Goal: Task Accomplishment & Management: Complete application form

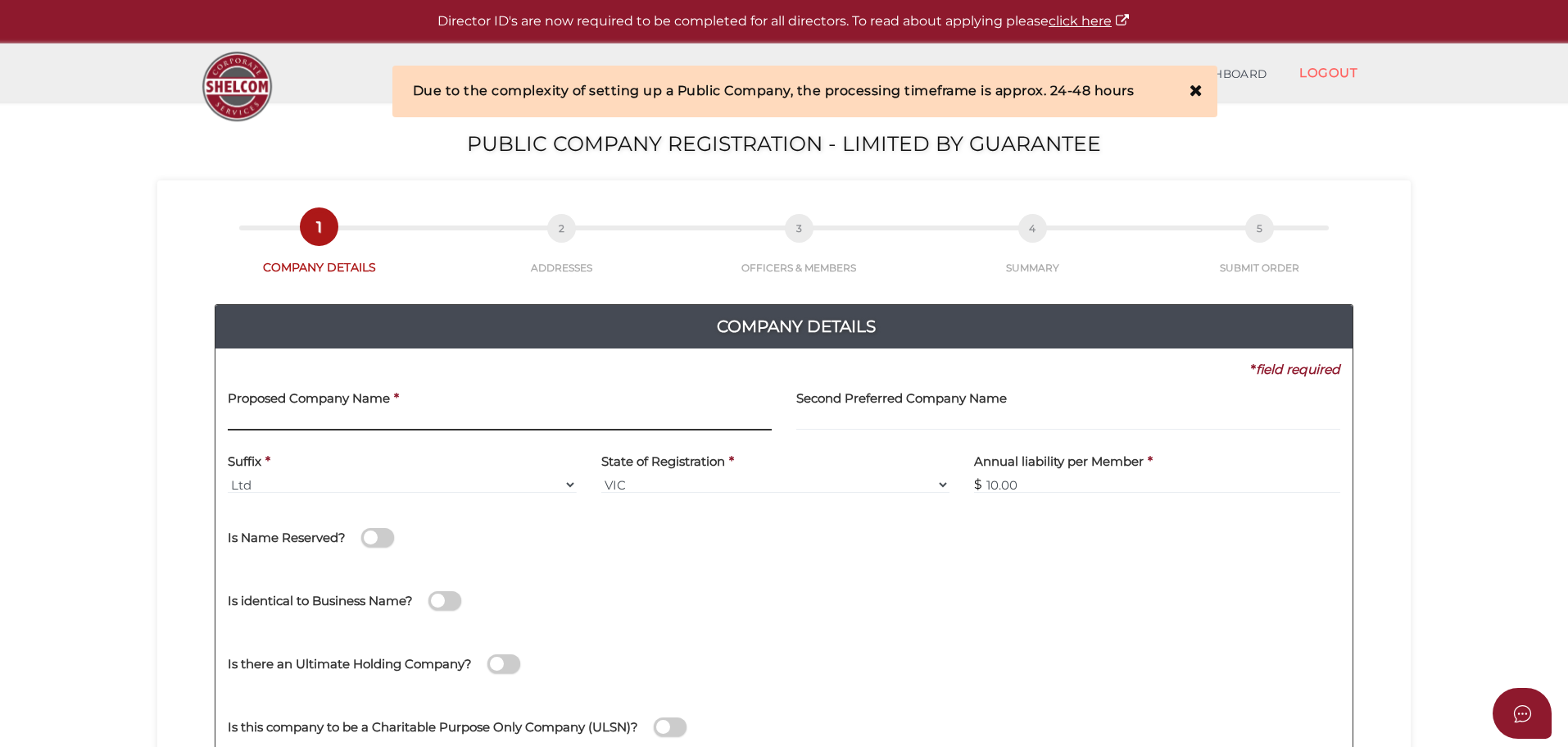
paste input "Sai Regency Benevolent Foundation Ltd"
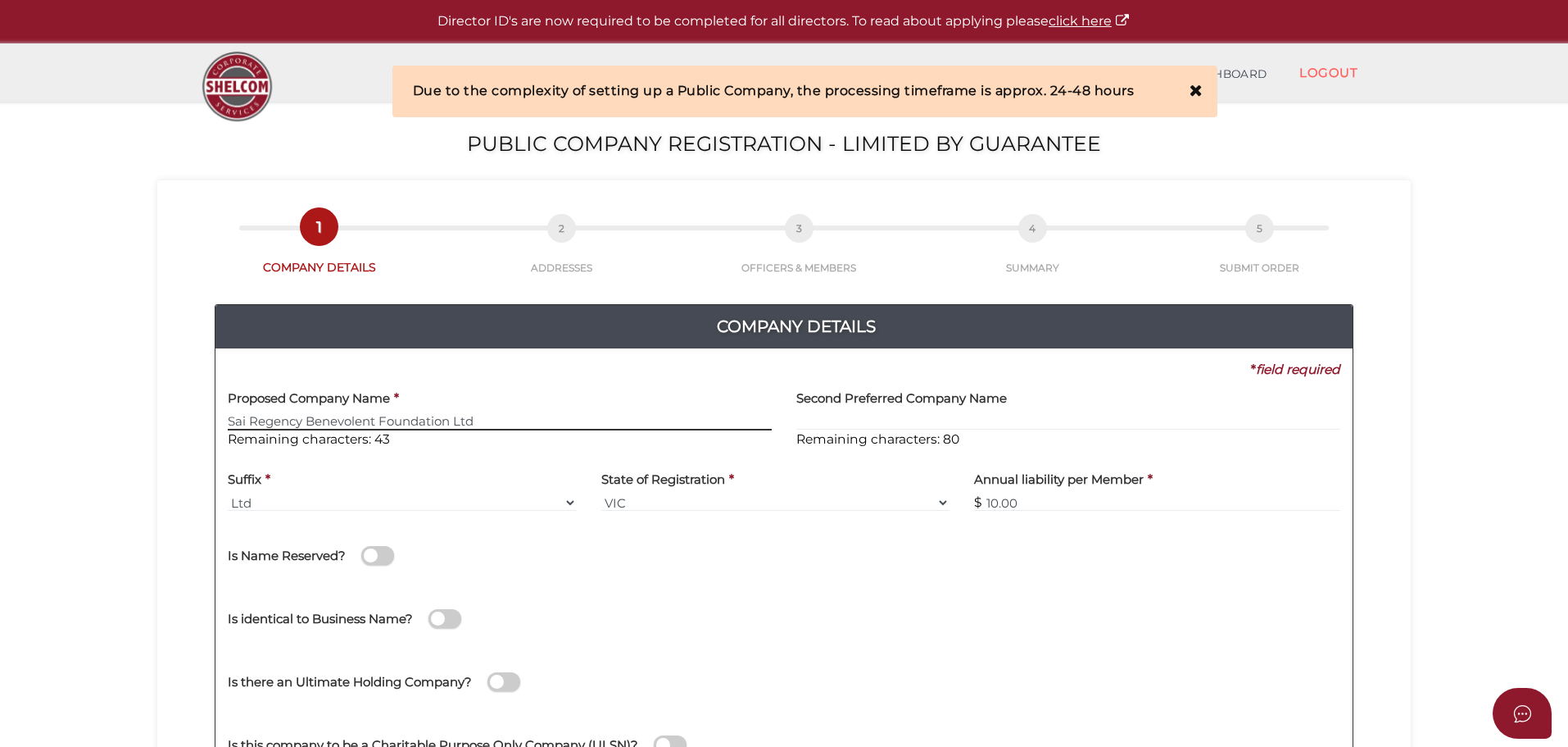
click at [465, 425] on input "Sai Regency Benevolent Foundation Ltd" at bounding box center [500, 420] width 544 height 18
type input "Sai Regency Benevolent Foundation"
click at [765, 533] on div "No No Is Name Reserved? Did Shelcom reserve the name? Reservation Number *" at bounding box center [784, 552] width 1137 height 58
click at [763, 508] on select "VIC ACT NSW NT QLD TAS WA SA" at bounding box center [776, 502] width 349 height 18
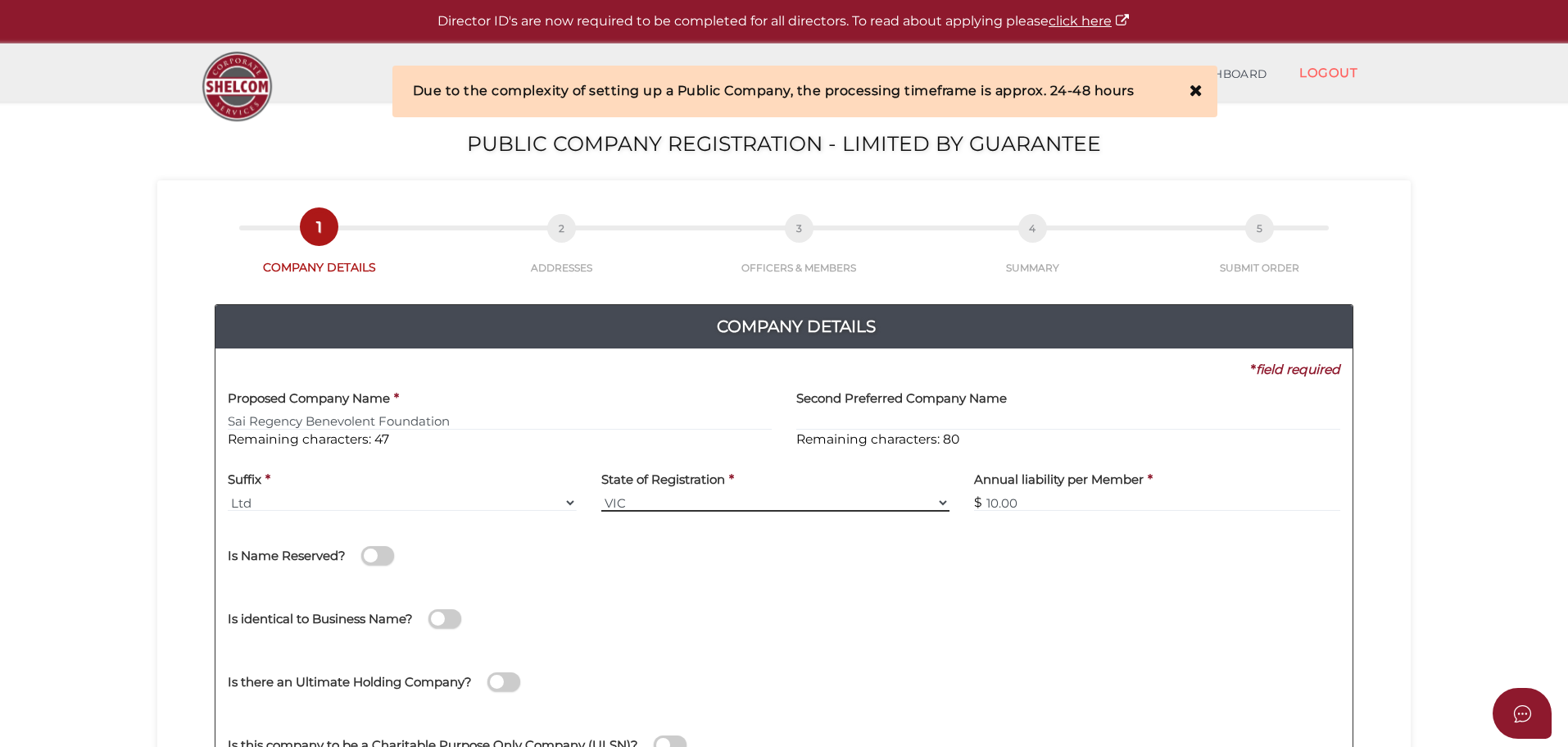
select select "[GEOGRAPHIC_DATA]"
click at [601, 493] on select "VIC ACT NSW NT QLD TAS WA SA" at bounding box center [776, 502] width 349 height 18
click at [922, 576] on div "No No Is Name Reserved? Did Shelcom reserve the name? Reservation Number *" at bounding box center [784, 552] width 1137 height 58
click at [1014, 514] on div "Annual liability per Member * $ 10.00" at bounding box center [1156, 492] width 390 height 64
click at [1028, 508] on input "10.00" at bounding box center [1157, 502] width 366 height 18
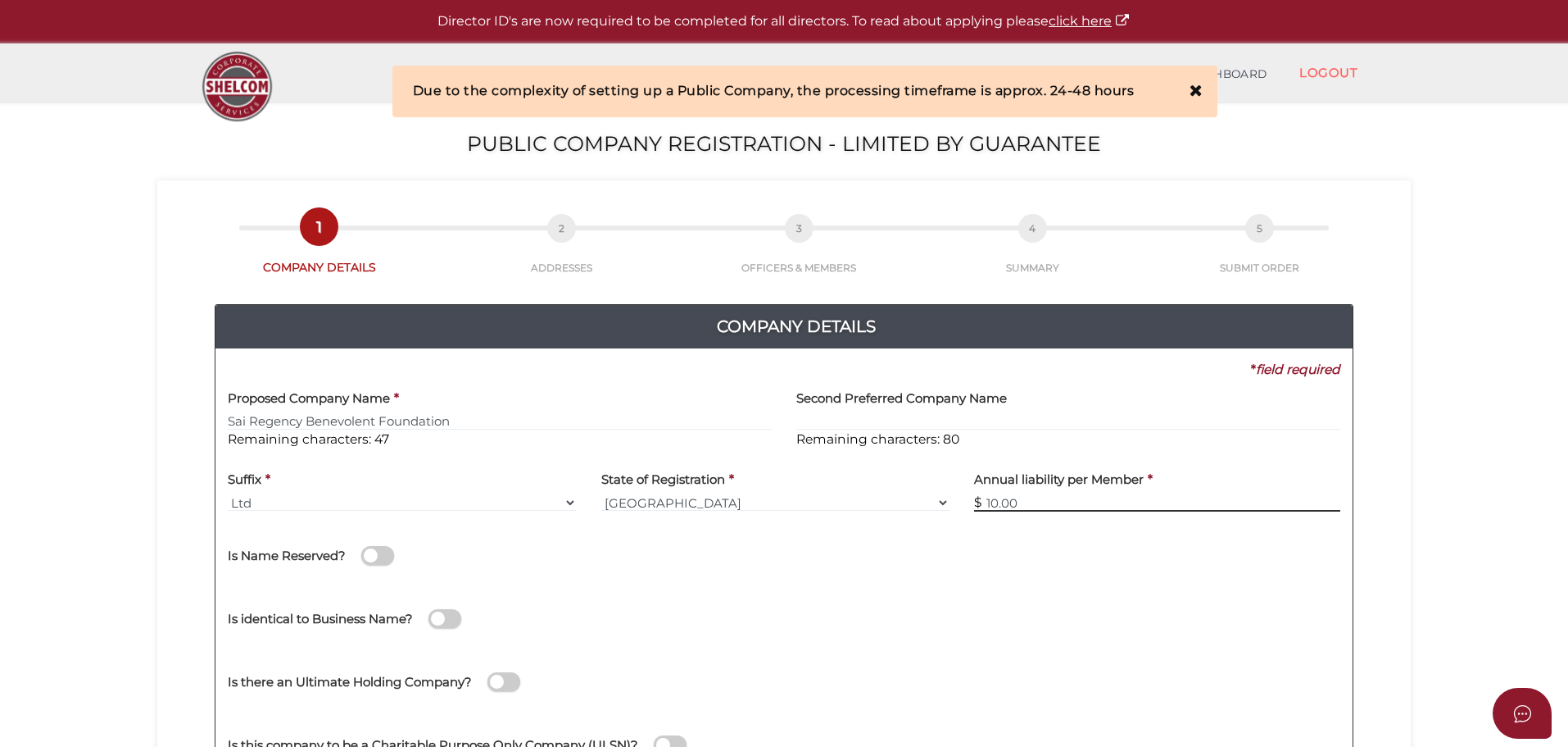
drag, startPoint x: 1038, startPoint y: 500, endPoint x: 902, endPoint y: 482, distance: 137.2
click at [902, 482] on div "Suffix * Ltd Ltd. Limited VIC State of Registration * VIC ACT NSW NT QLD TAS WA…" at bounding box center [784, 492] width 1137 height 64
type input "1000"
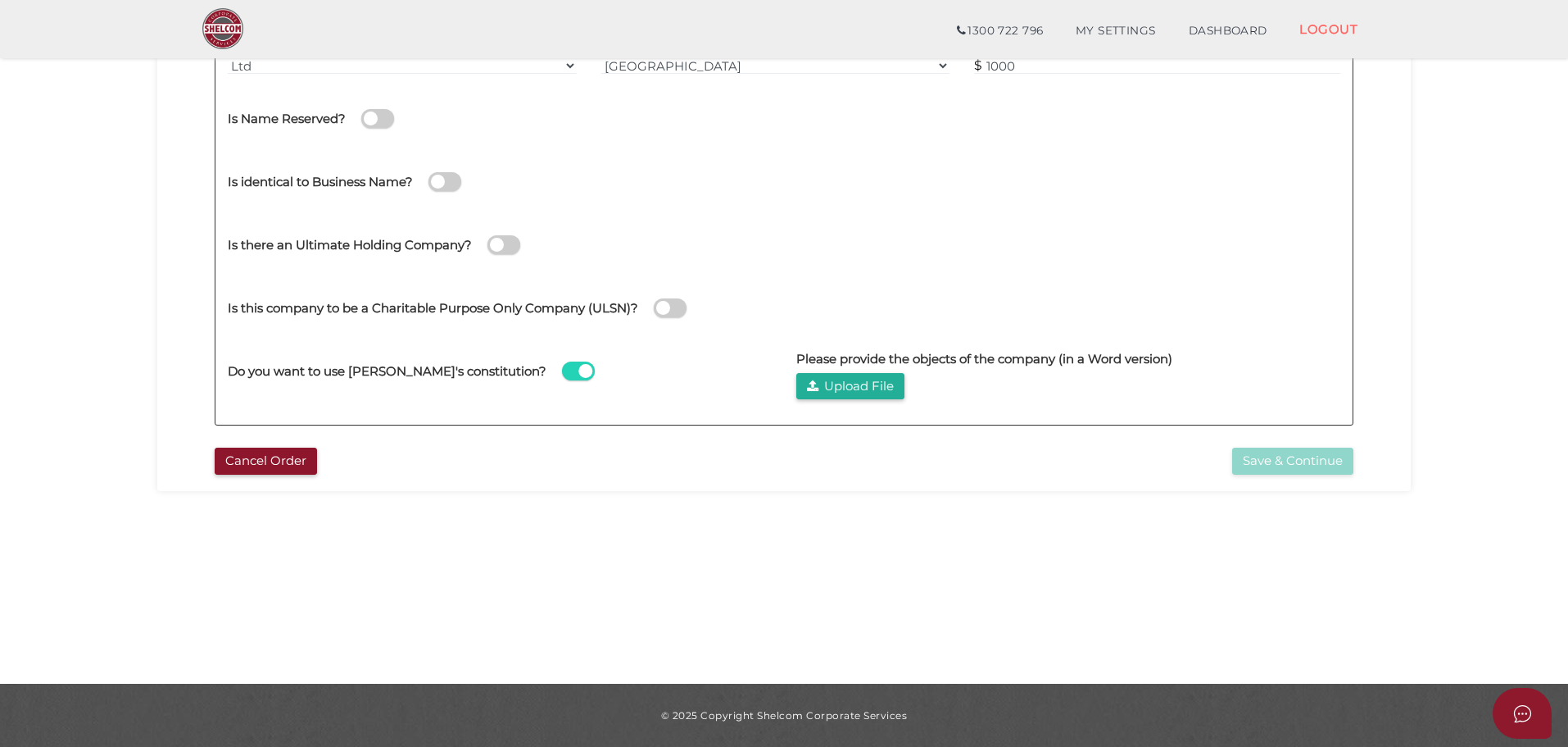
scroll to position [50, 0]
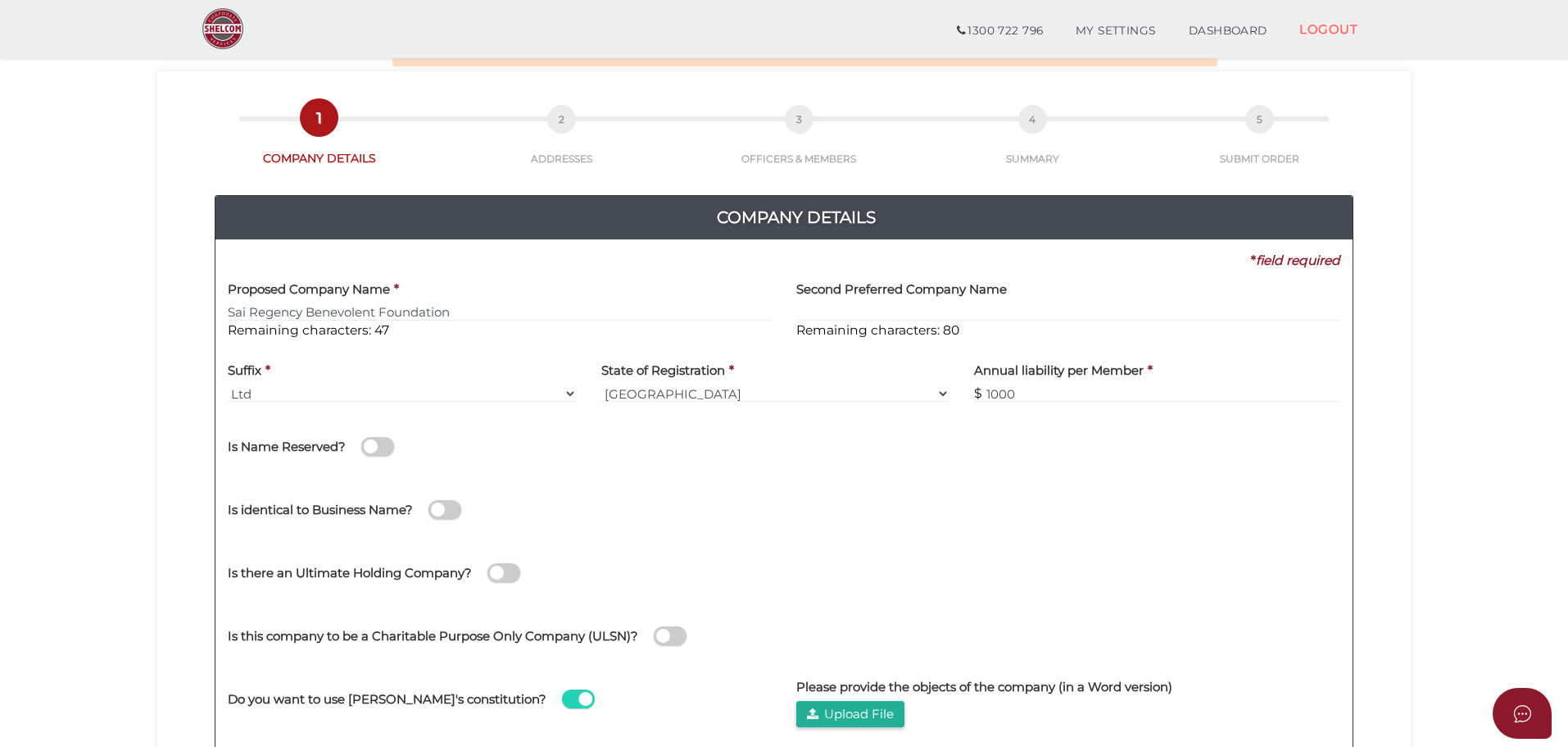
click at [1225, 469] on div "No No Is Name Reserved? Did Shelcom reserve the name? Reservation Number *" at bounding box center [784, 444] width 1137 height 58
click at [676, 630] on span at bounding box center [670, 635] width 33 height 18
click at [0, 0] on input "checkbox" at bounding box center [0, 0] width 0 height 0
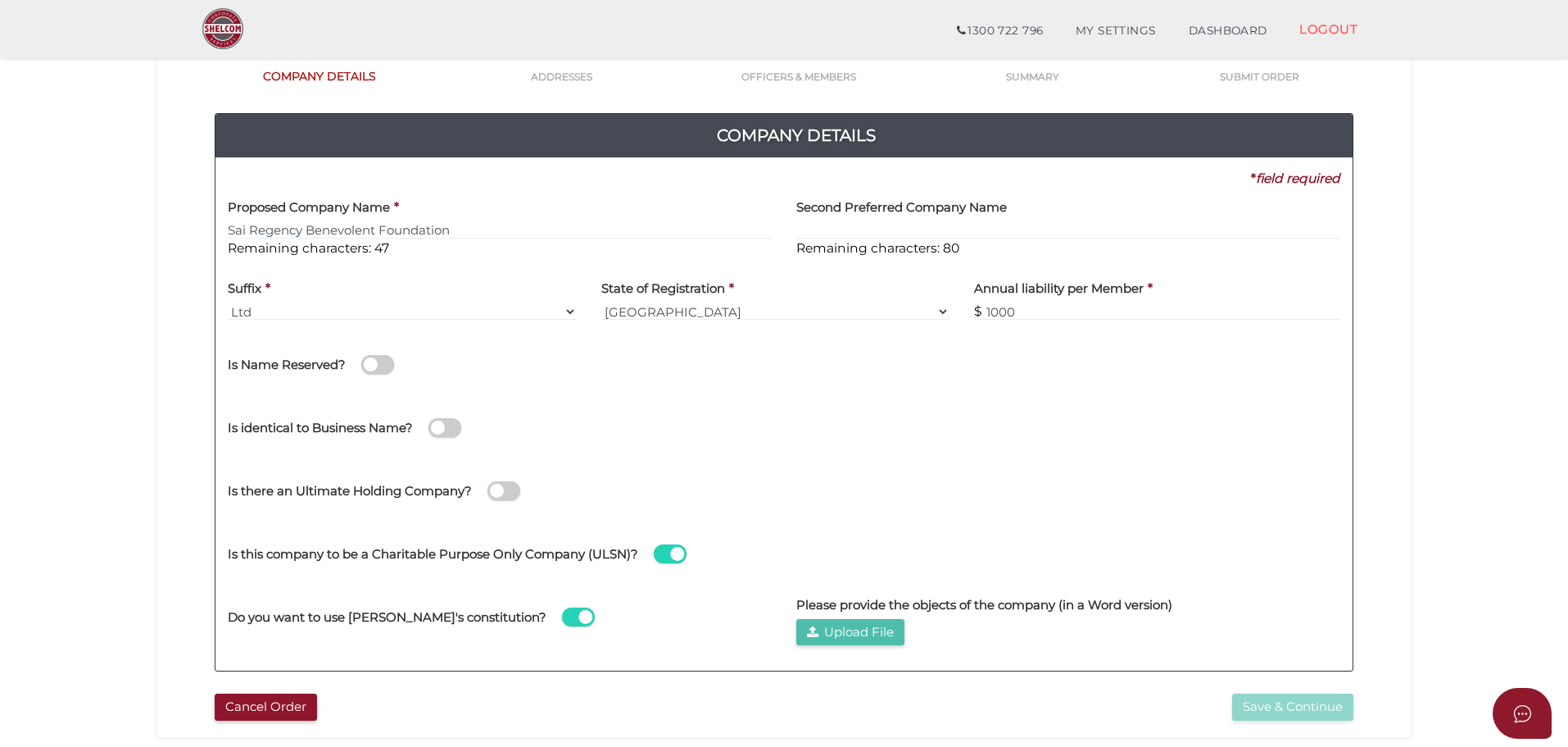
click at [823, 633] on button "Upload File" at bounding box center [850, 633] width 108 height 27
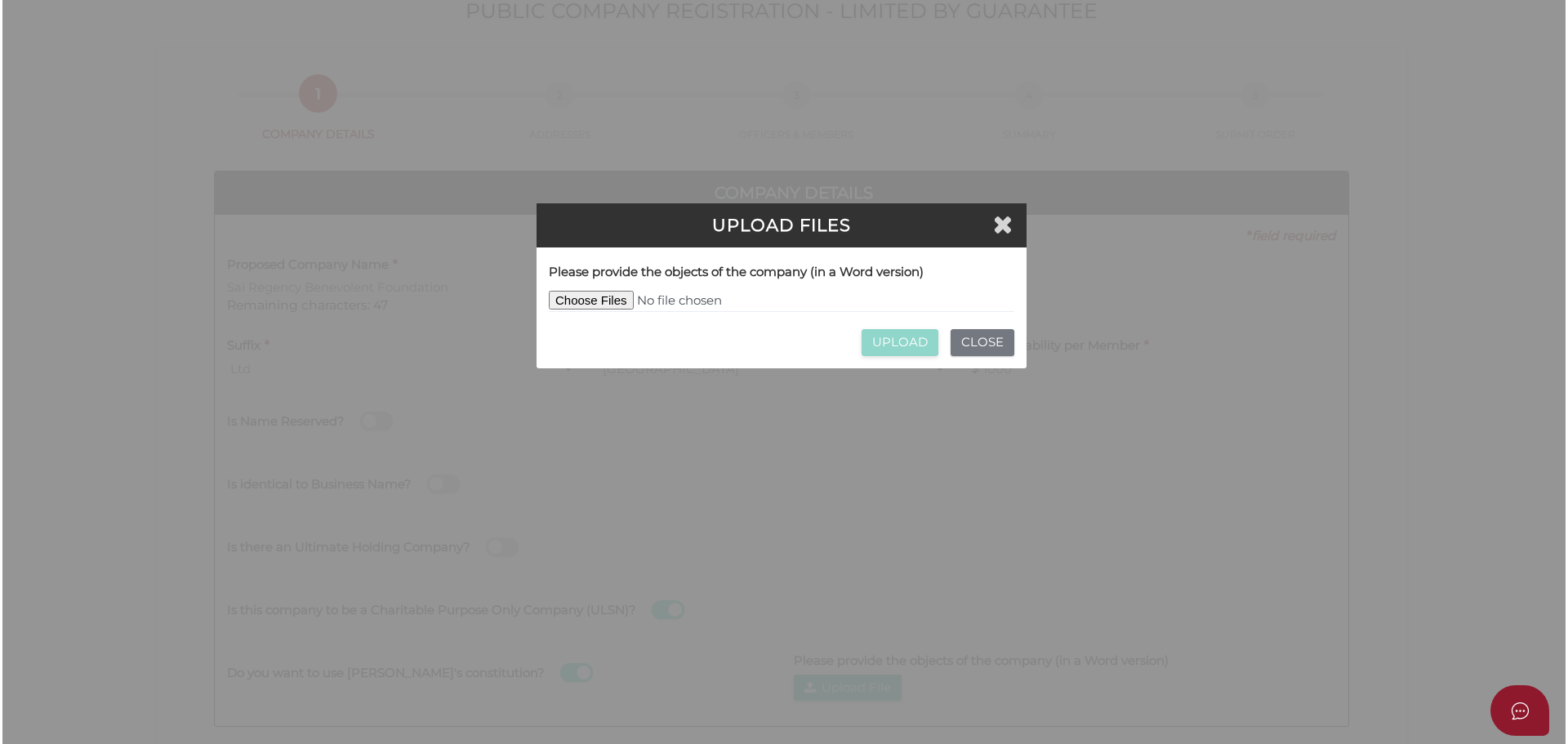
scroll to position [0, 0]
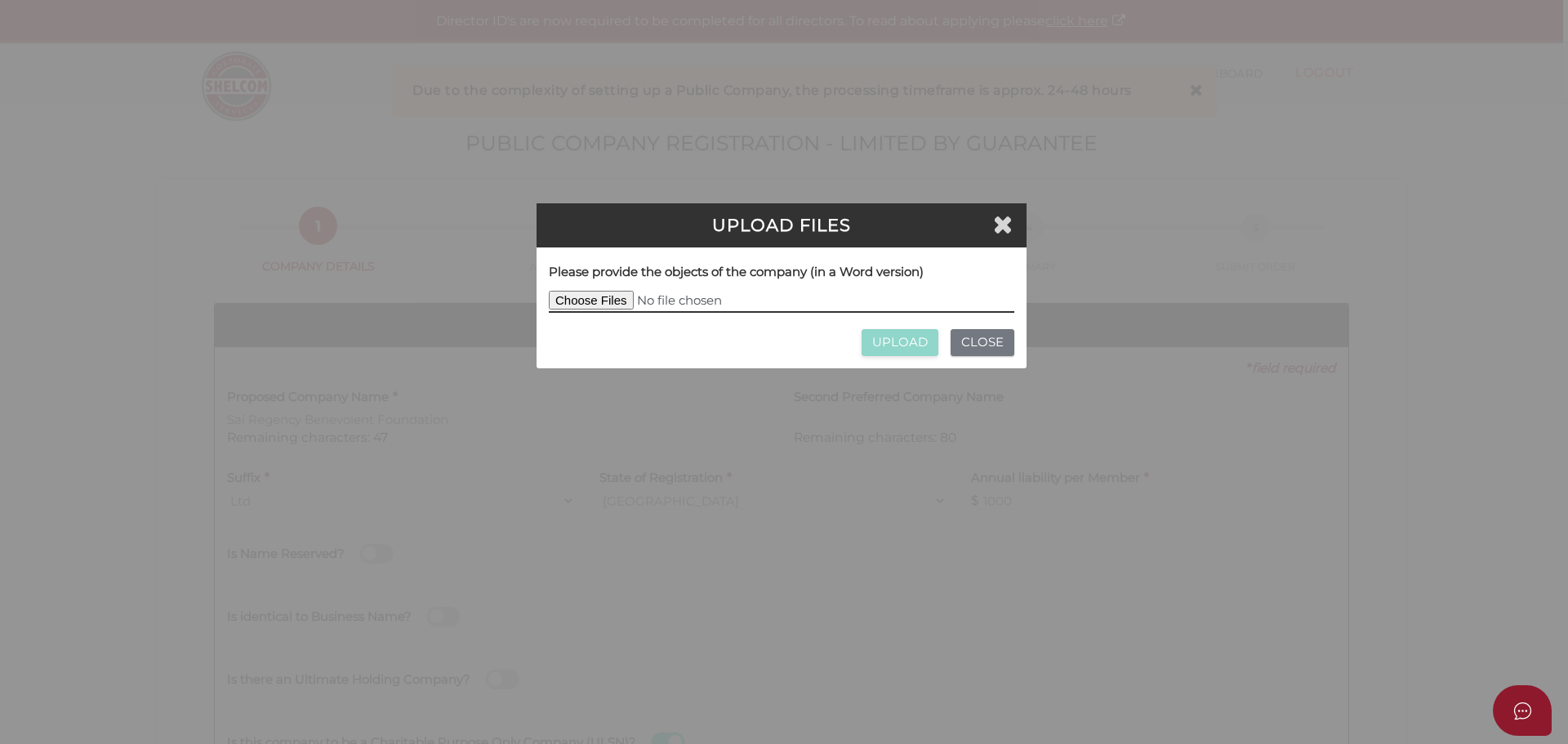
click at [580, 292] on input "file" at bounding box center [781, 301] width 465 height 22
type input "C:\fakepath\Sai Regency Benevolent Foundation Ltd.docx"
click at [896, 342] on input "UPLOAD" at bounding box center [900, 343] width 77 height 27
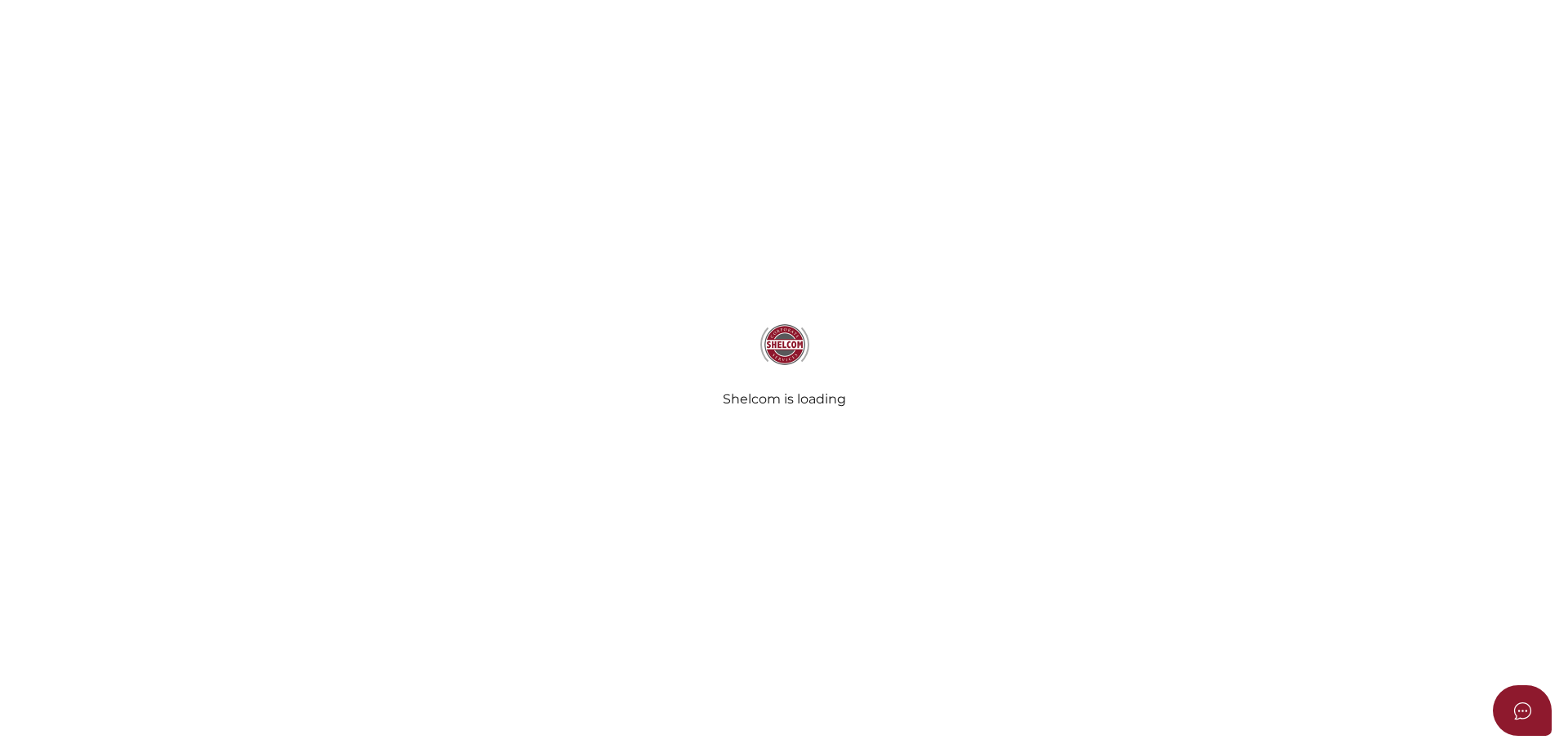
type input "Sai Regency Benevolent Foundation"
select select "[GEOGRAPHIC_DATA]"
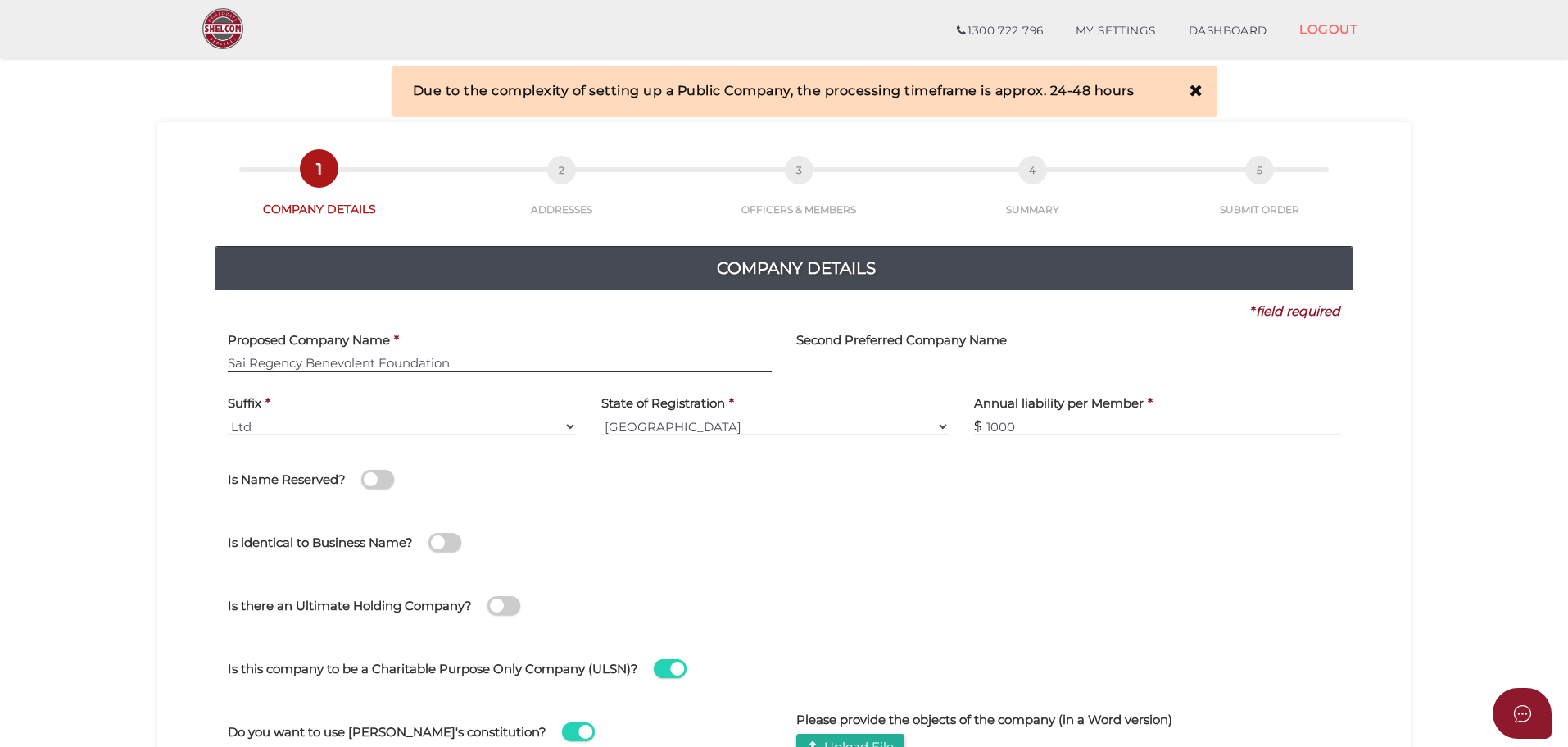
scroll to position [327, 0]
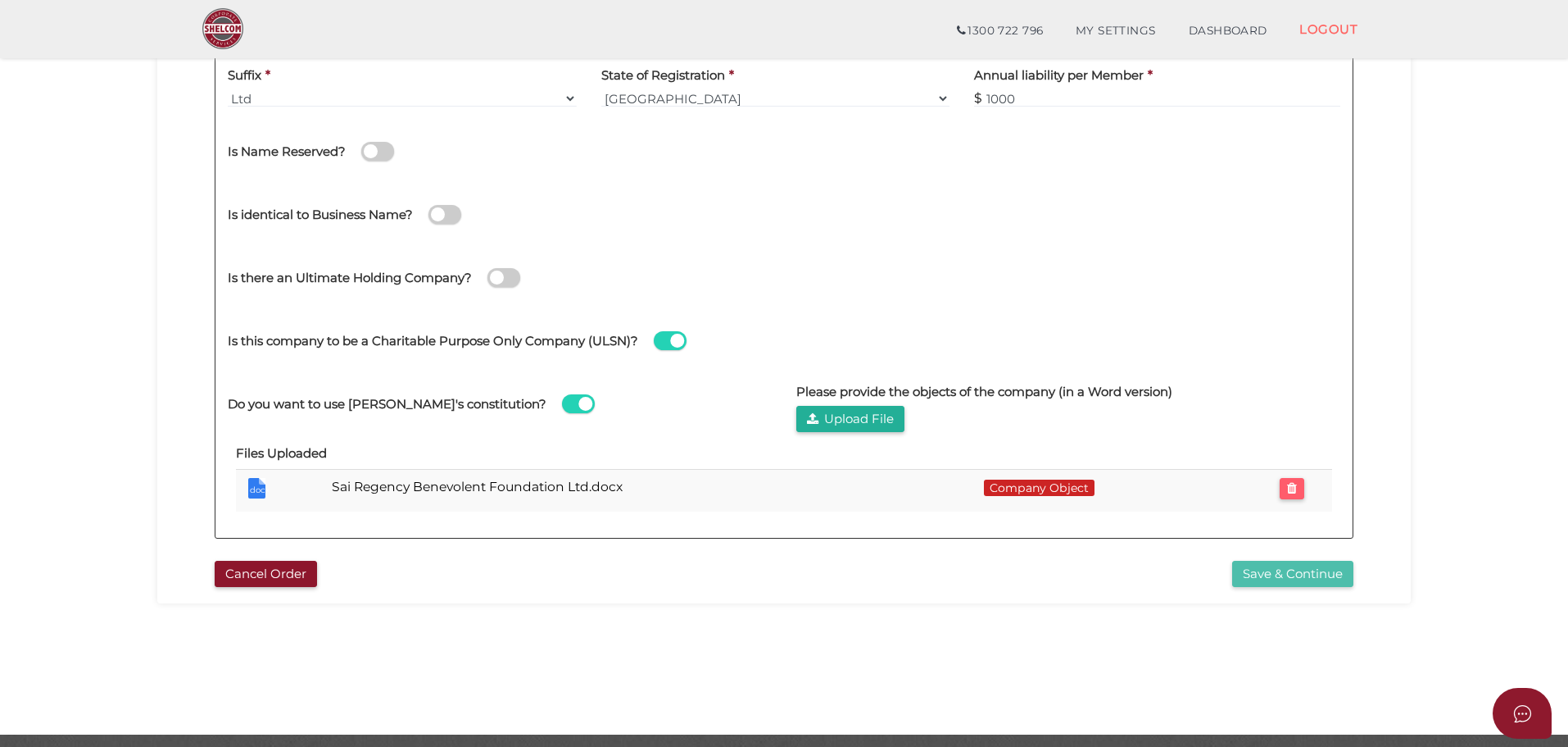
click at [1288, 572] on button "Save & Continue" at bounding box center [1292, 575] width 121 height 27
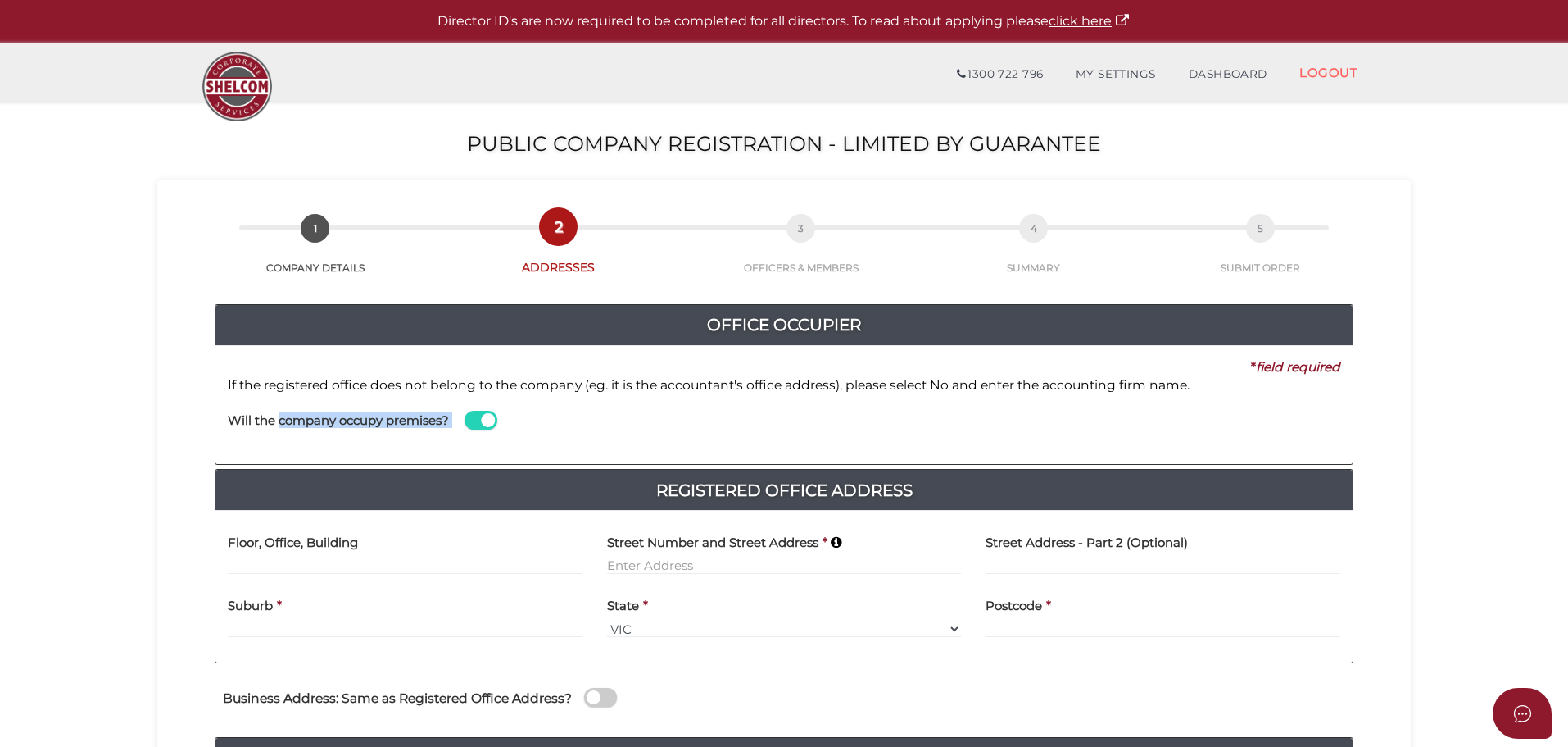
drag, startPoint x: 280, startPoint y: 420, endPoint x: 364, endPoint y: 446, distance: 87.9
click at [364, 446] on div "Will the company occupy premises?" at bounding box center [511, 422] width 593 height 57
click at [348, 559] on input at bounding box center [405, 565] width 354 height 18
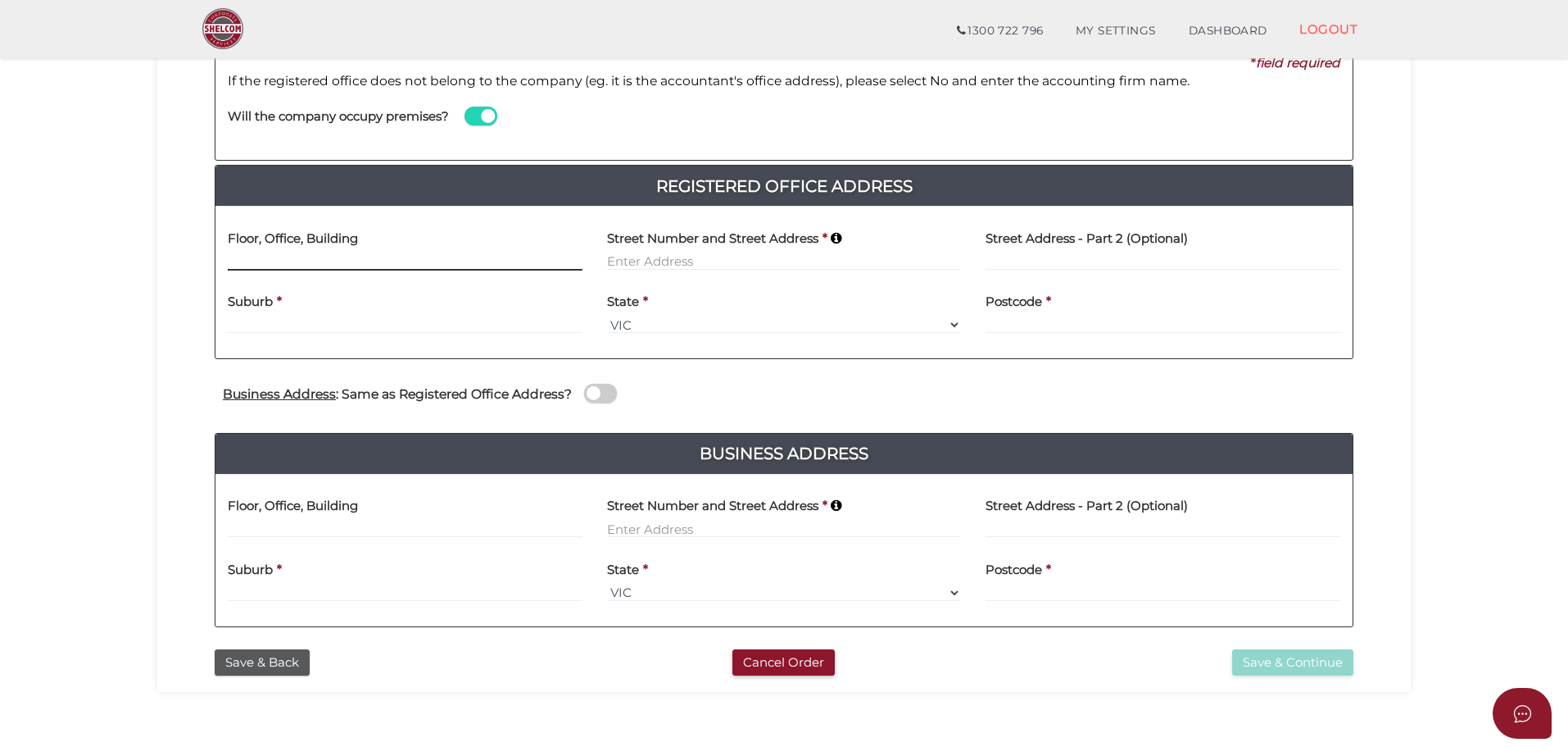
scroll to position [82, 0]
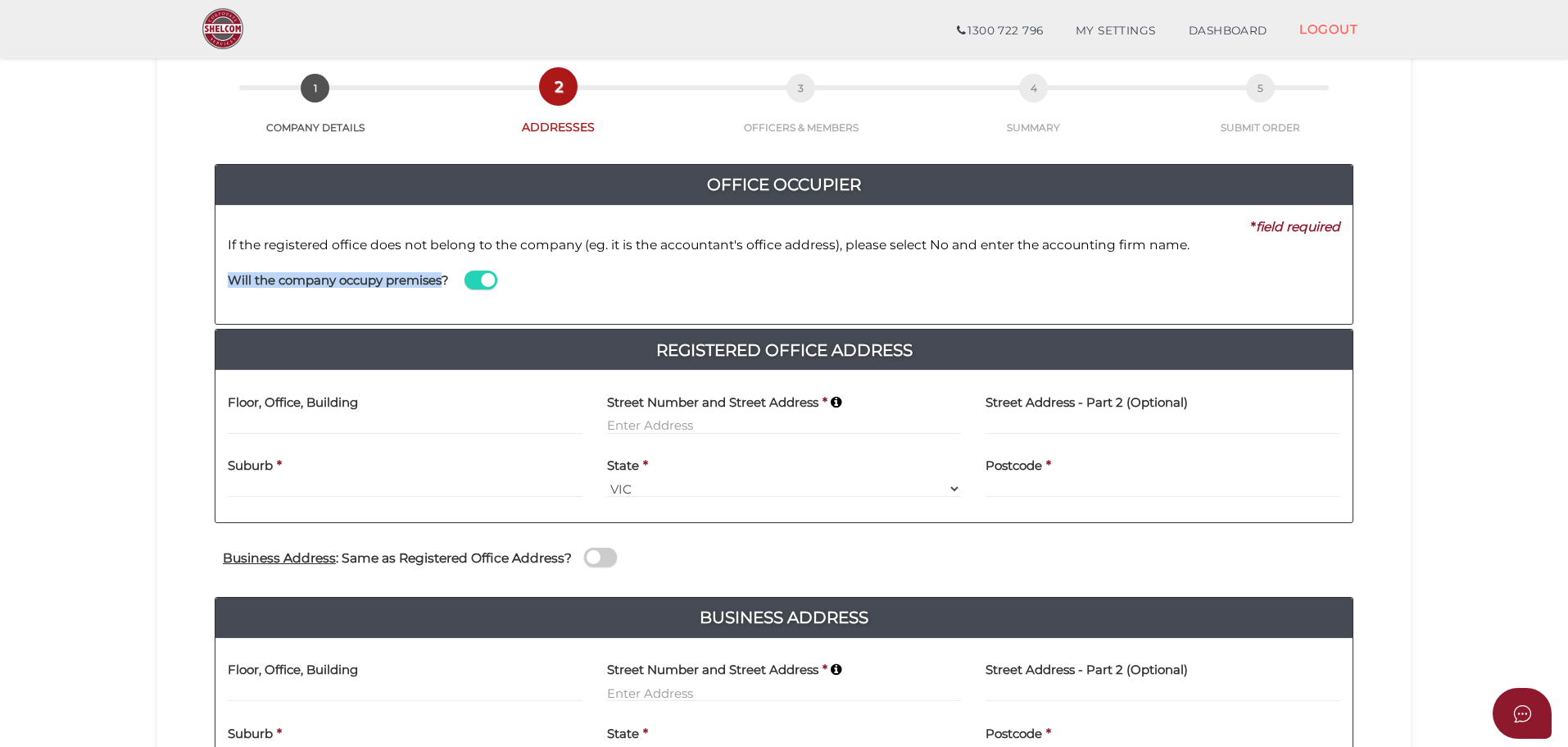
drag, startPoint x: 226, startPoint y: 278, endPoint x: 443, endPoint y: 278, distance: 217.0
click at [443, 278] on div "Will the company occupy premises?" at bounding box center [511, 282] width 593 height 57
click at [441, 281] on h4 "Will the company occupy premises?" at bounding box center [338, 281] width 221 height 14
click at [0, 0] on input "checkbox" at bounding box center [0, 0] width 0 height 0
click at [441, 281] on h4 "Will the company occupy premises?" at bounding box center [338, 281] width 221 height 14
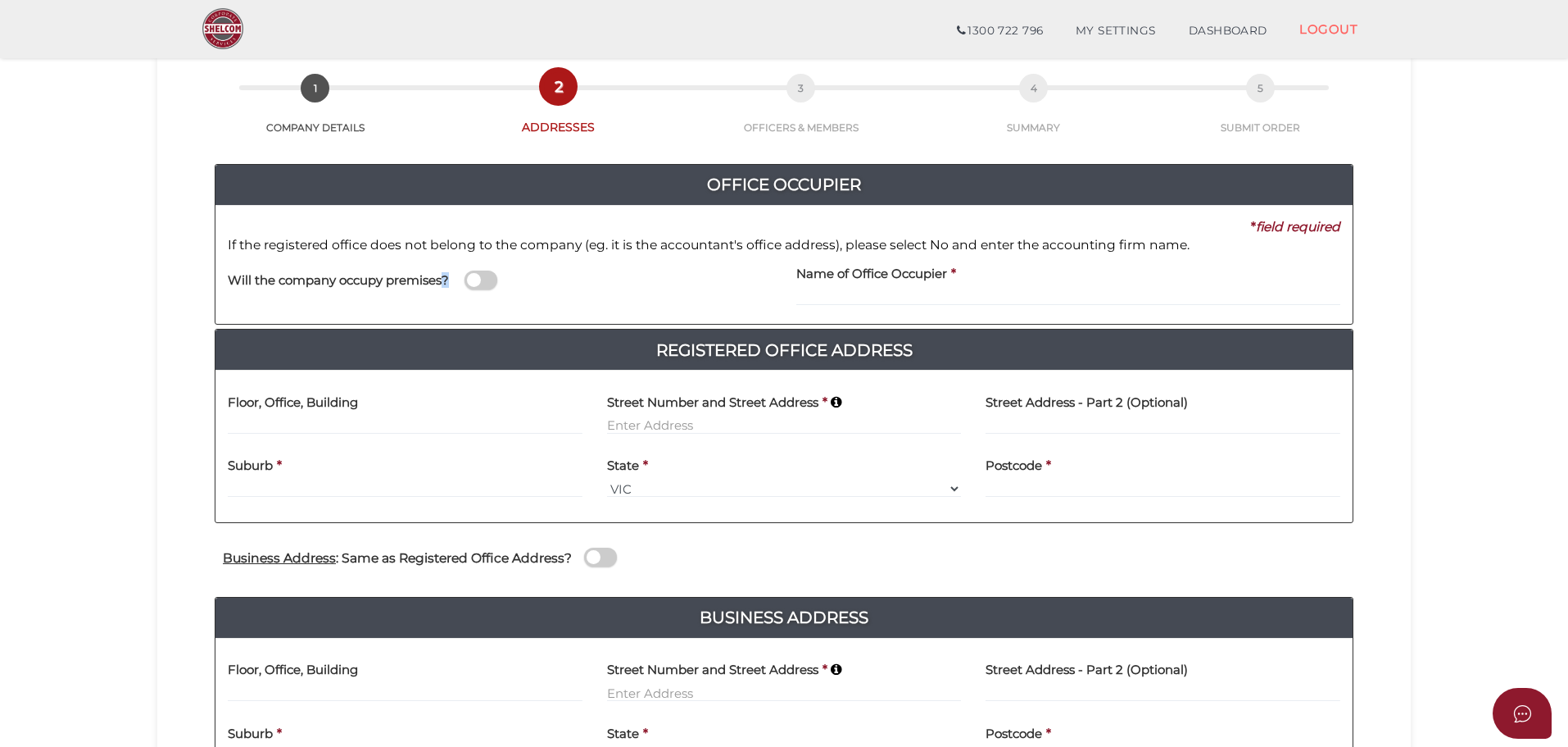
click at [0, 0] on input "checkbox" at bounding box center [0, 0] width 0 height 0
click at [397, 284] on h4 "Will the company occupy premises?" at bounding box center [338, 281] width 221 height 14
click at [0, 0] on input "checkbox" at bounding box center [0, 0] width 0 height 0
copy h4 "ompany occupy premises?"
drag, startPoint x: 282, startPoint y: 276, endPoint x: 447, endPoint y: 286, distance: 165.3
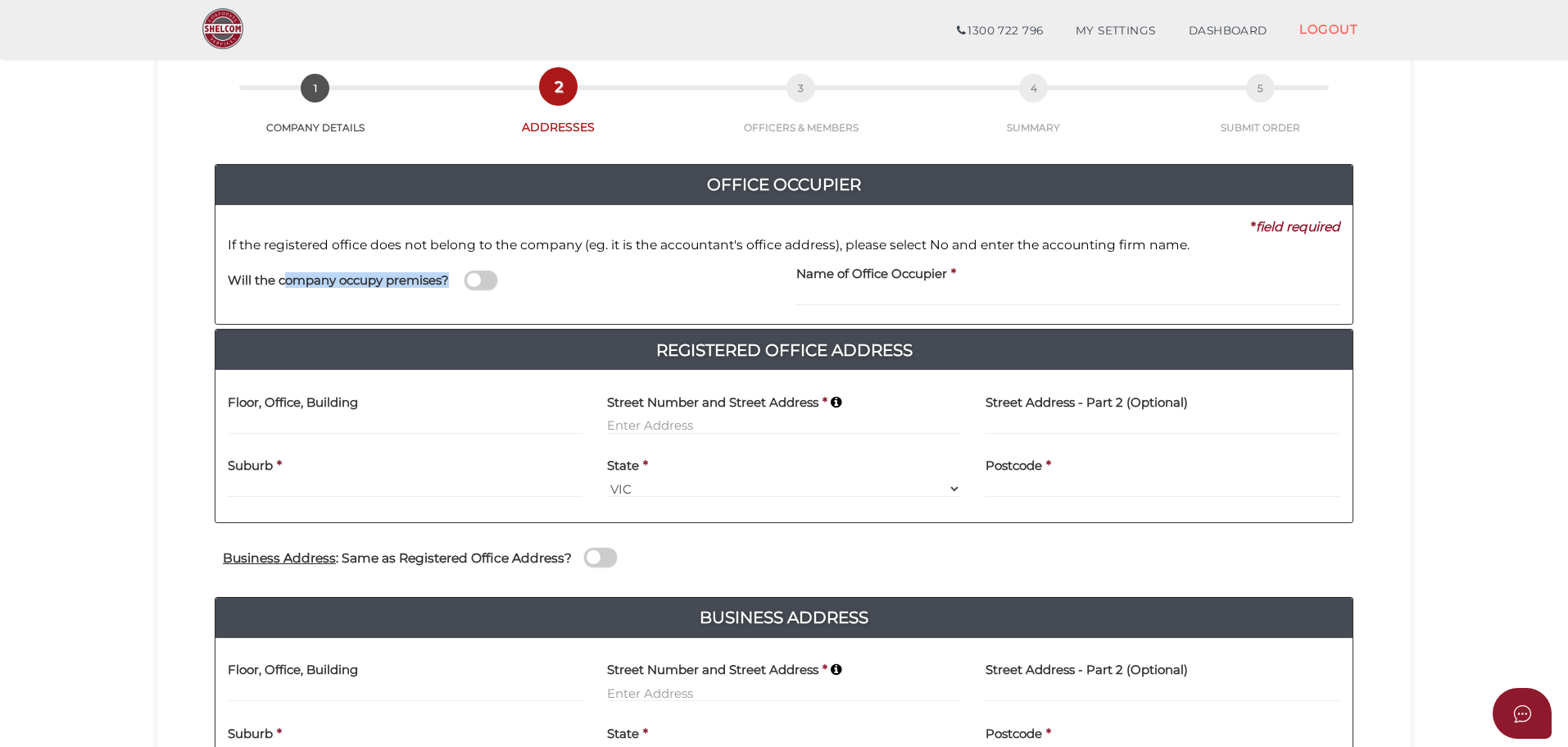
click at [447, 286] on h4 "Will the company occupy premises?" at bounding box center [338, 281] width 221 height 14
click at [488, 274] on span at bounding box center [481, 279] width 33 height 18
click at [0, 0] on input "checkbox" at bounding box center [0, 0] width 0 height 0
click at [471, 281] on span at bounding box center [481, 279] width 33 height 18
click at [0, 0] on input "checkbox" at bounding box center [0, 0] width 0 height 0
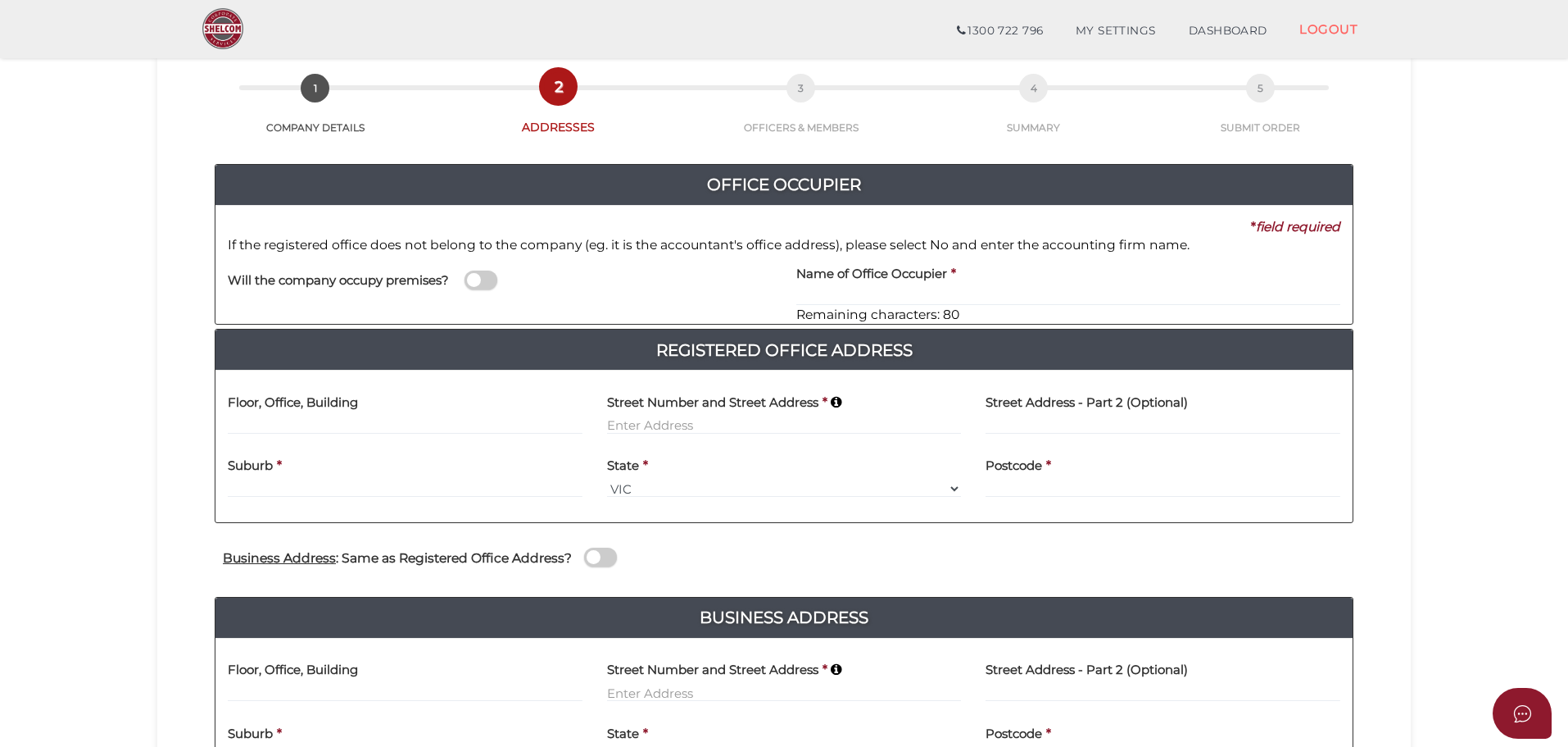
click at [1436, 268] on section "Public Company Registration - Limited by Guarantee 328a50a756e841809de5bf1ada4f…" at bounding box center [784, 470] width 1568 height 1018
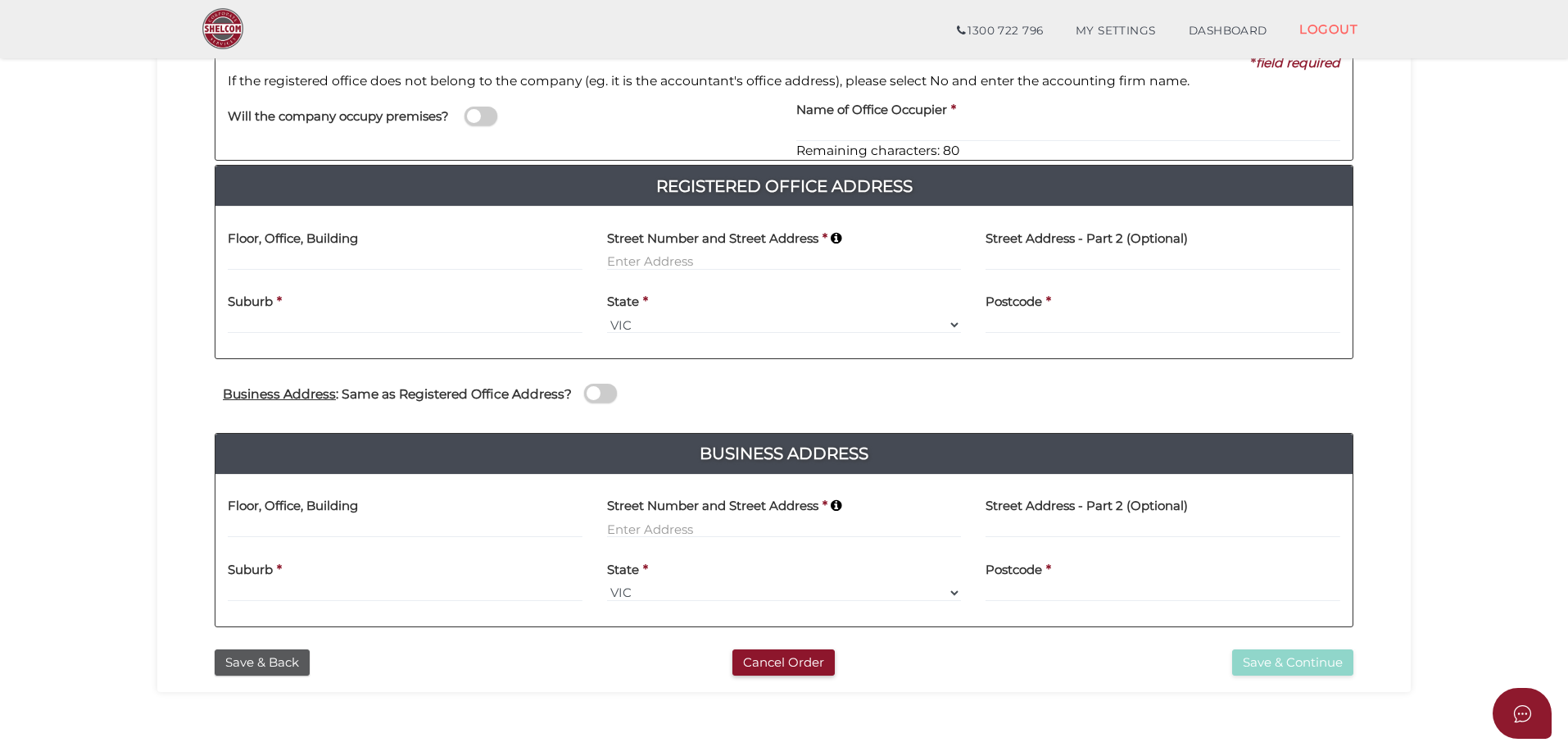
scroll to position [327, 0]
